Goal: Task Accomplishment & Management: Manage account settings

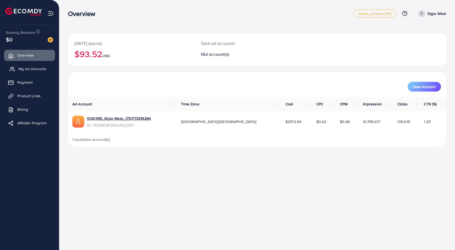
click at [32, 70] on span "My ad accounts" at bounding box center [33, 68] width 28 height 5
